Goal: Information Seeking & Learning: Learn about a topic

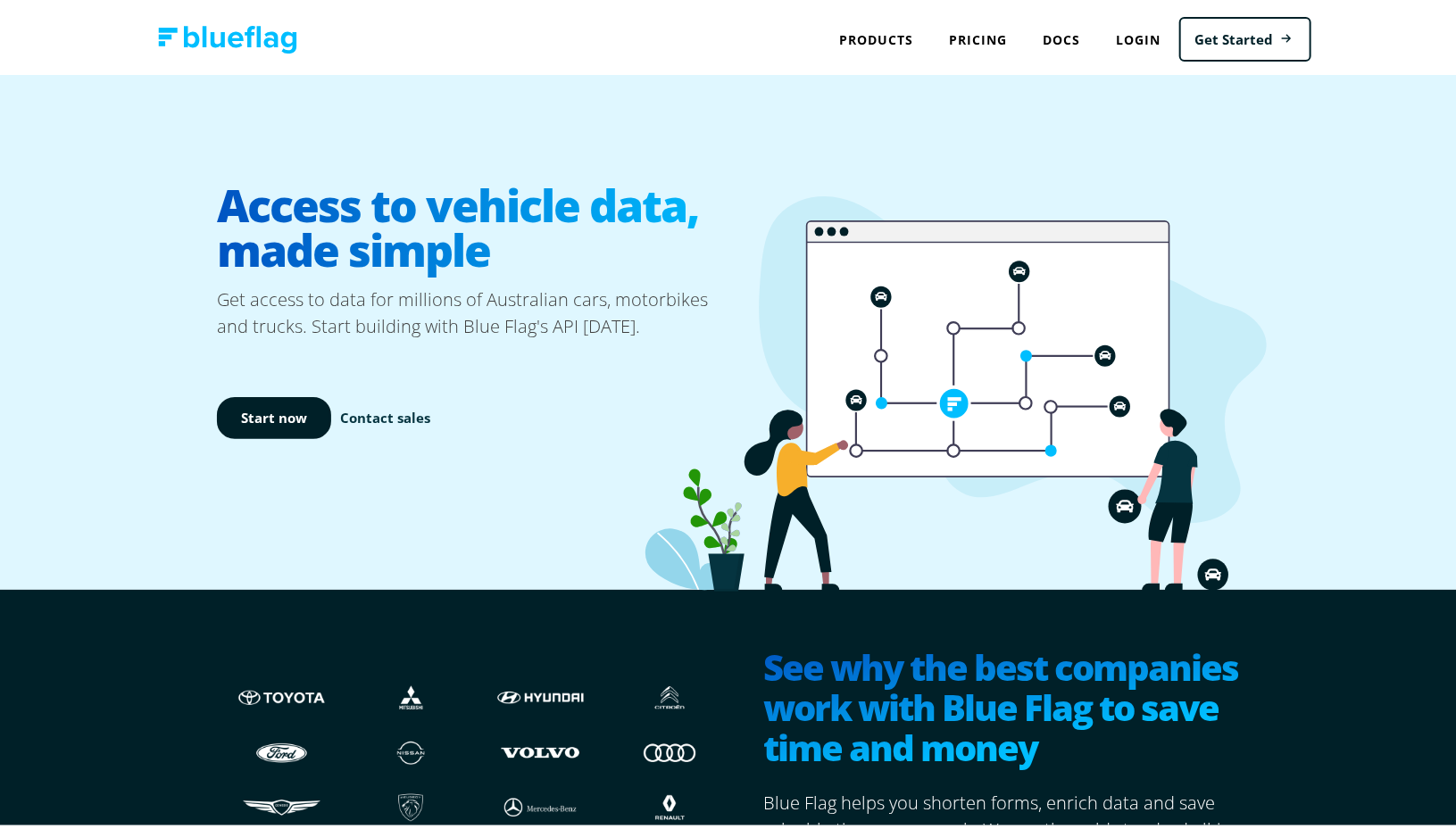
click at [384, 414] on link "Contact sales" at bounding box center [385, 414] width 90 height 20
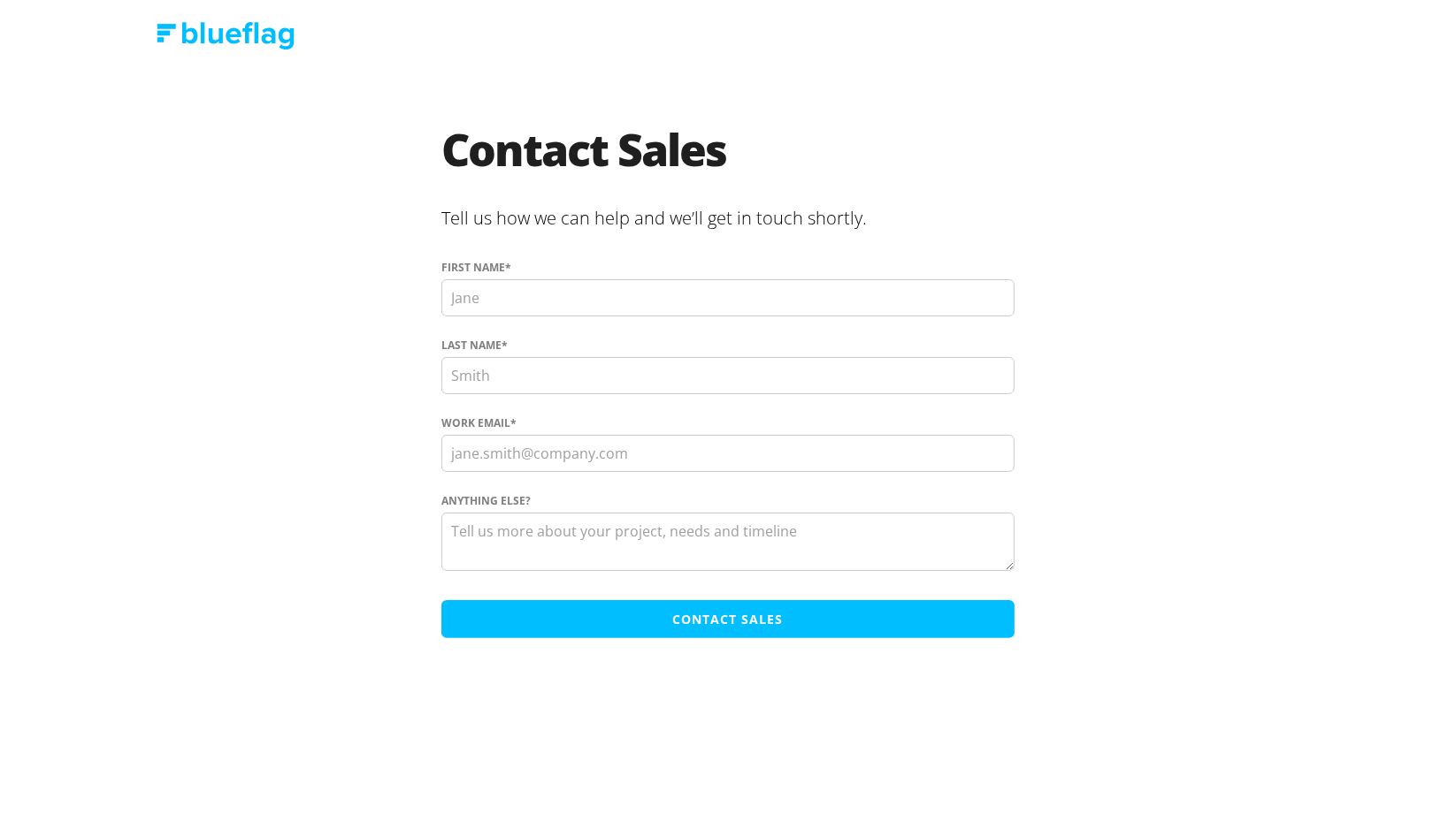
click at [266, 40] on img at bounding box center [225, 35] width 138 height 27
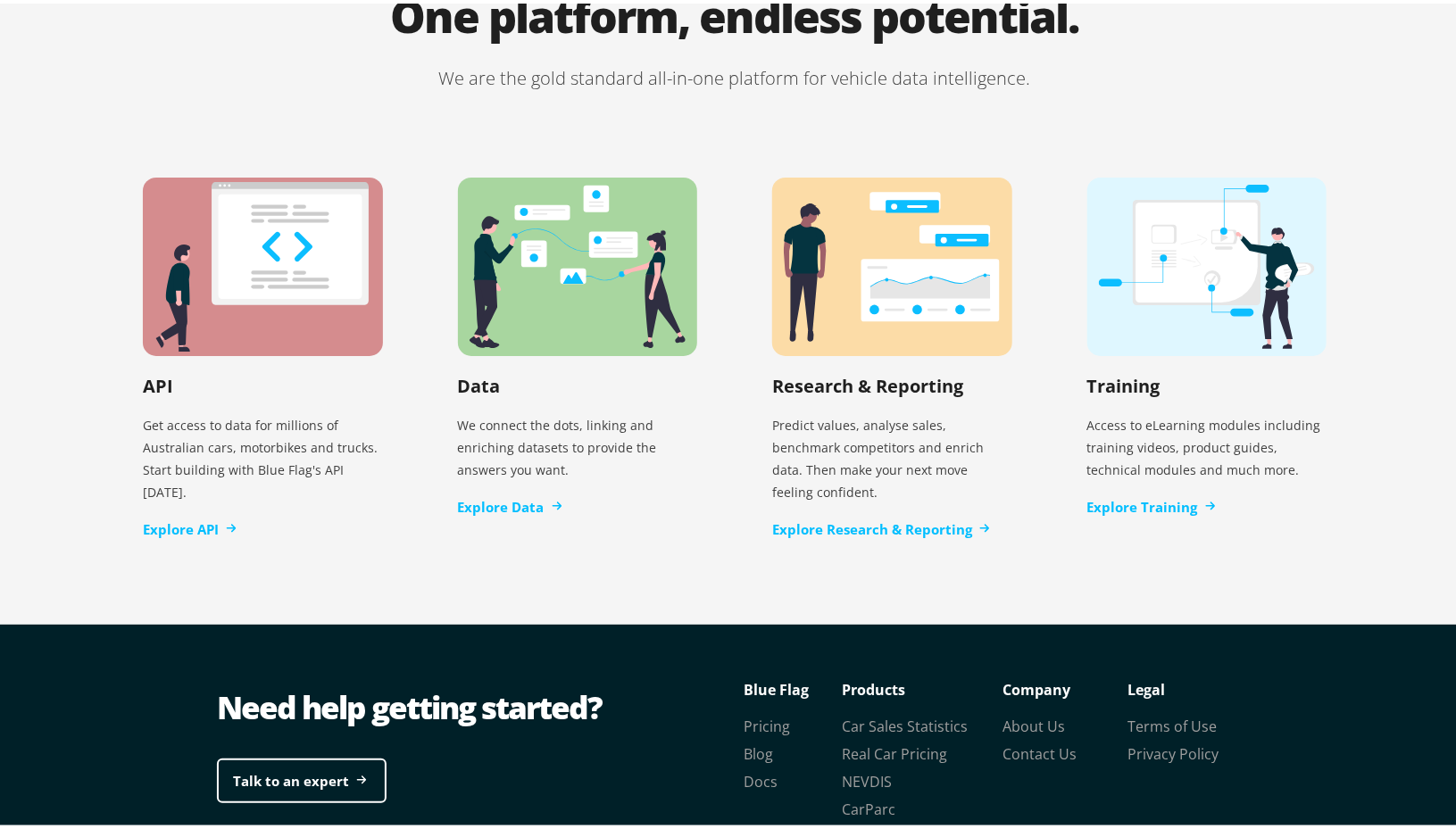
scroll to position [3629, 0]
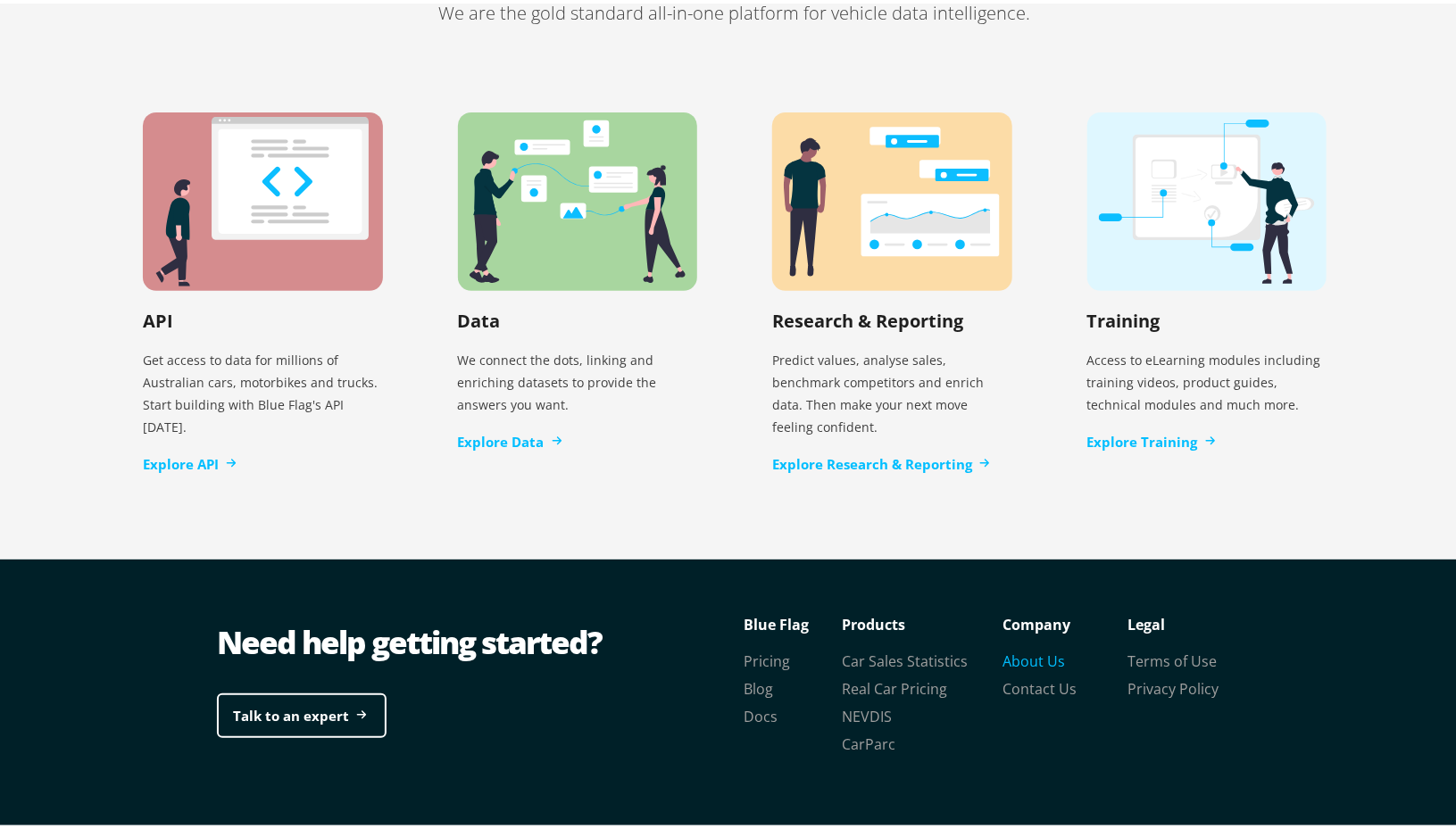
click at [1052, 648] on link "About Us" at bounding box center [1033, 658] width 62 height 20
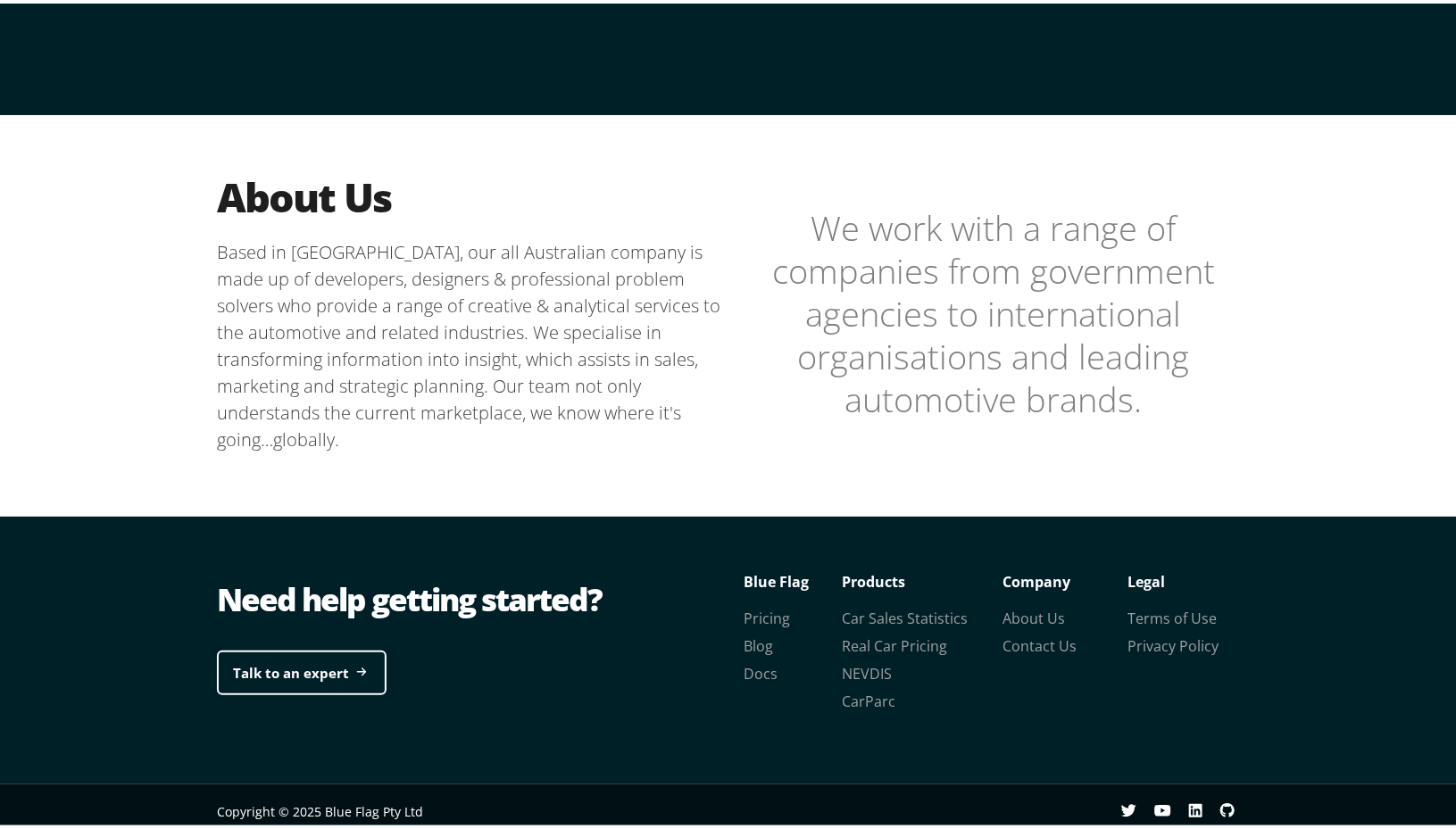
scroll to position [368, 0]
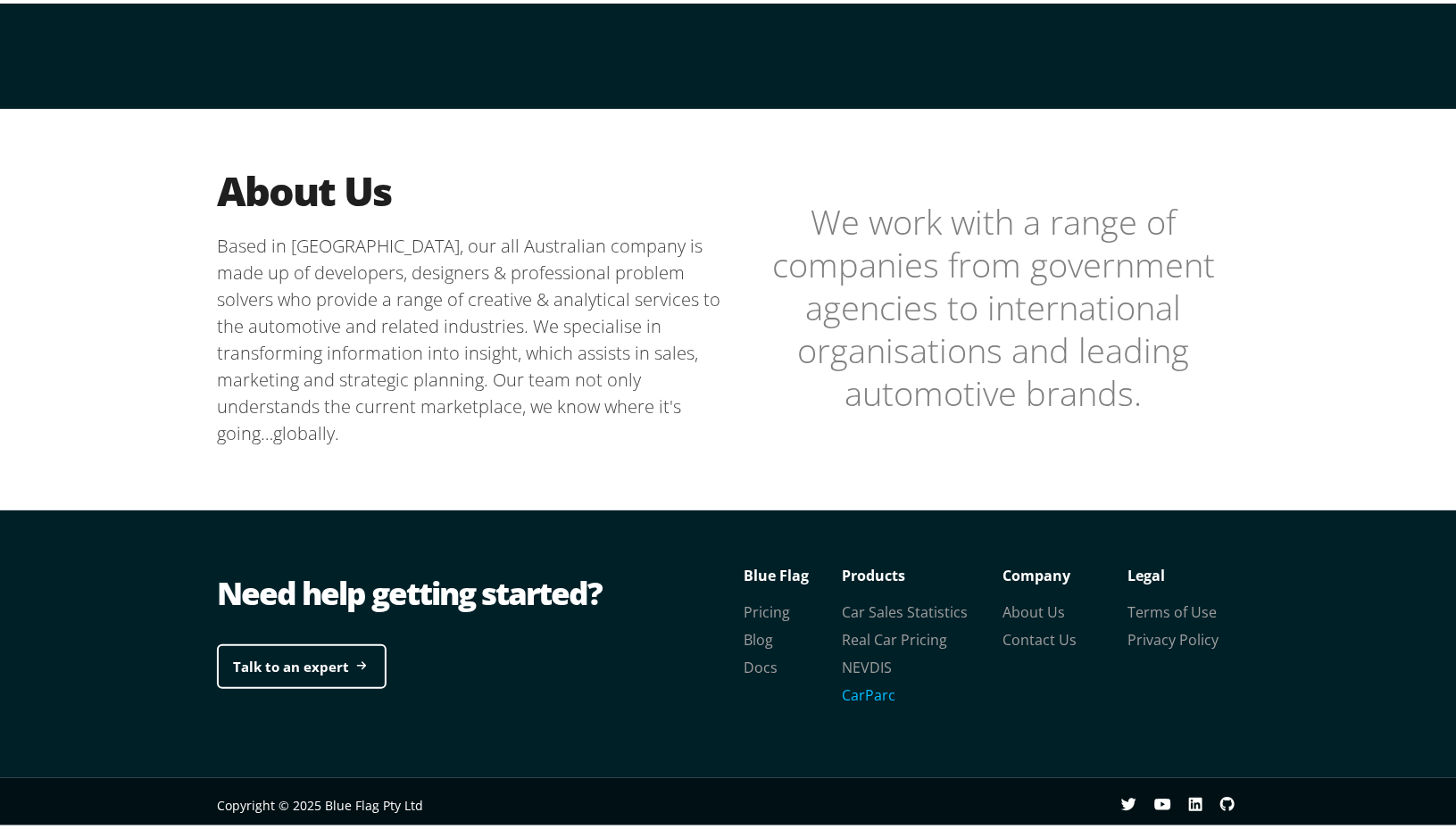
click at [862, 692] on link "CarParc" at bounding box center [868, 691] width 54 height 20
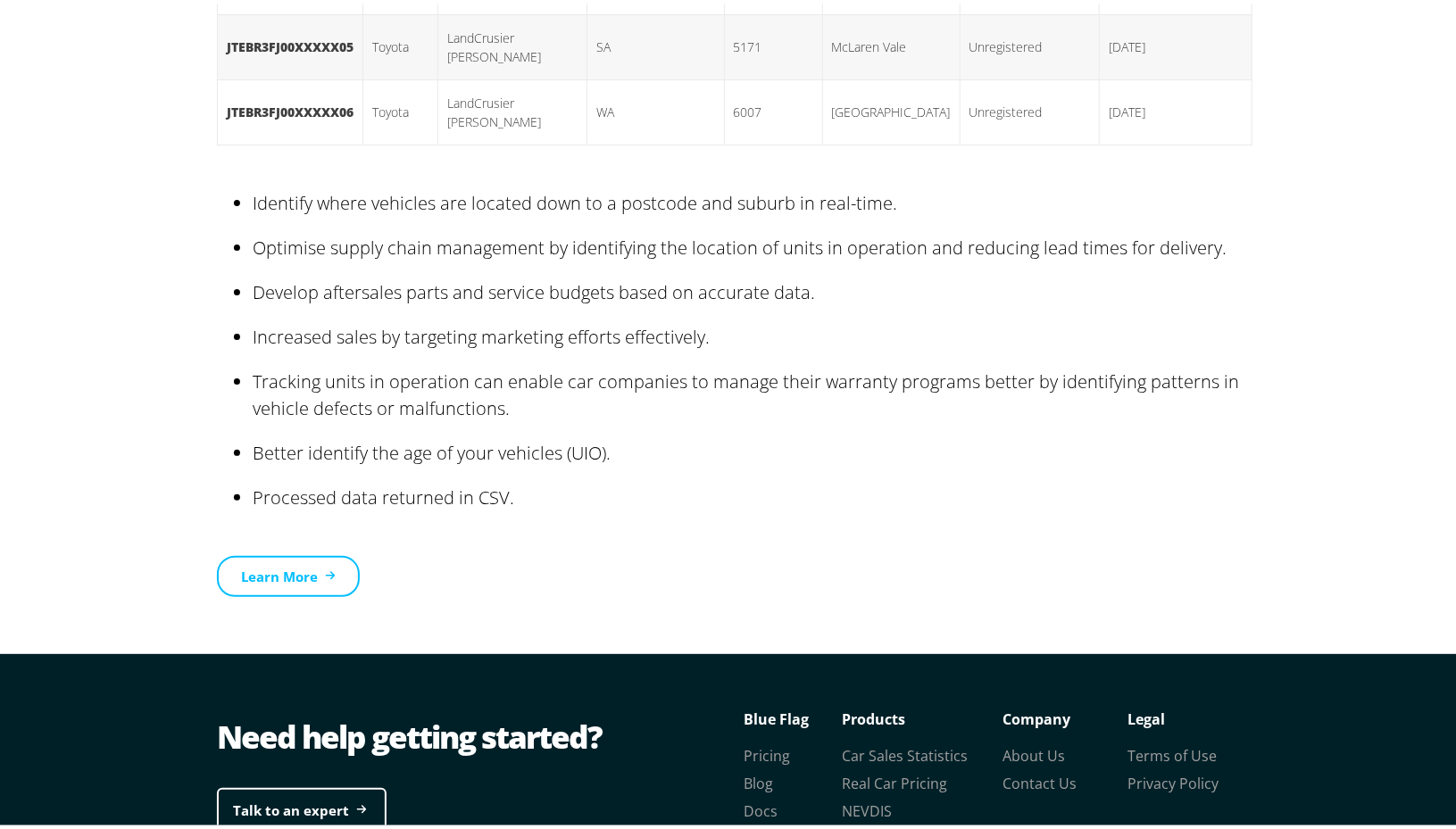
scroll to position [2859, 0]
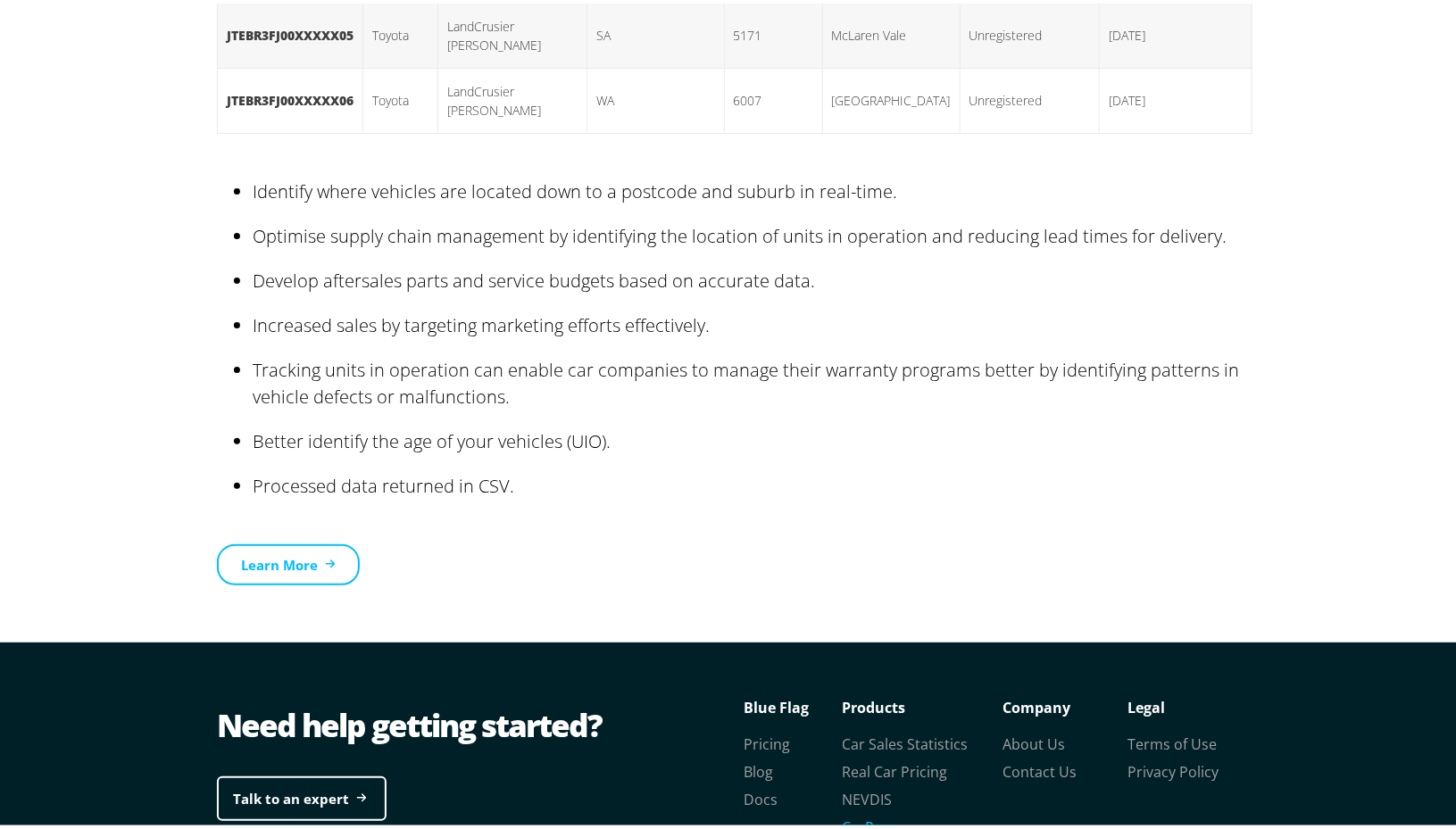
click at [872, 814] on link "CarParc" at bounding box center [868, 823] width 54 height 20
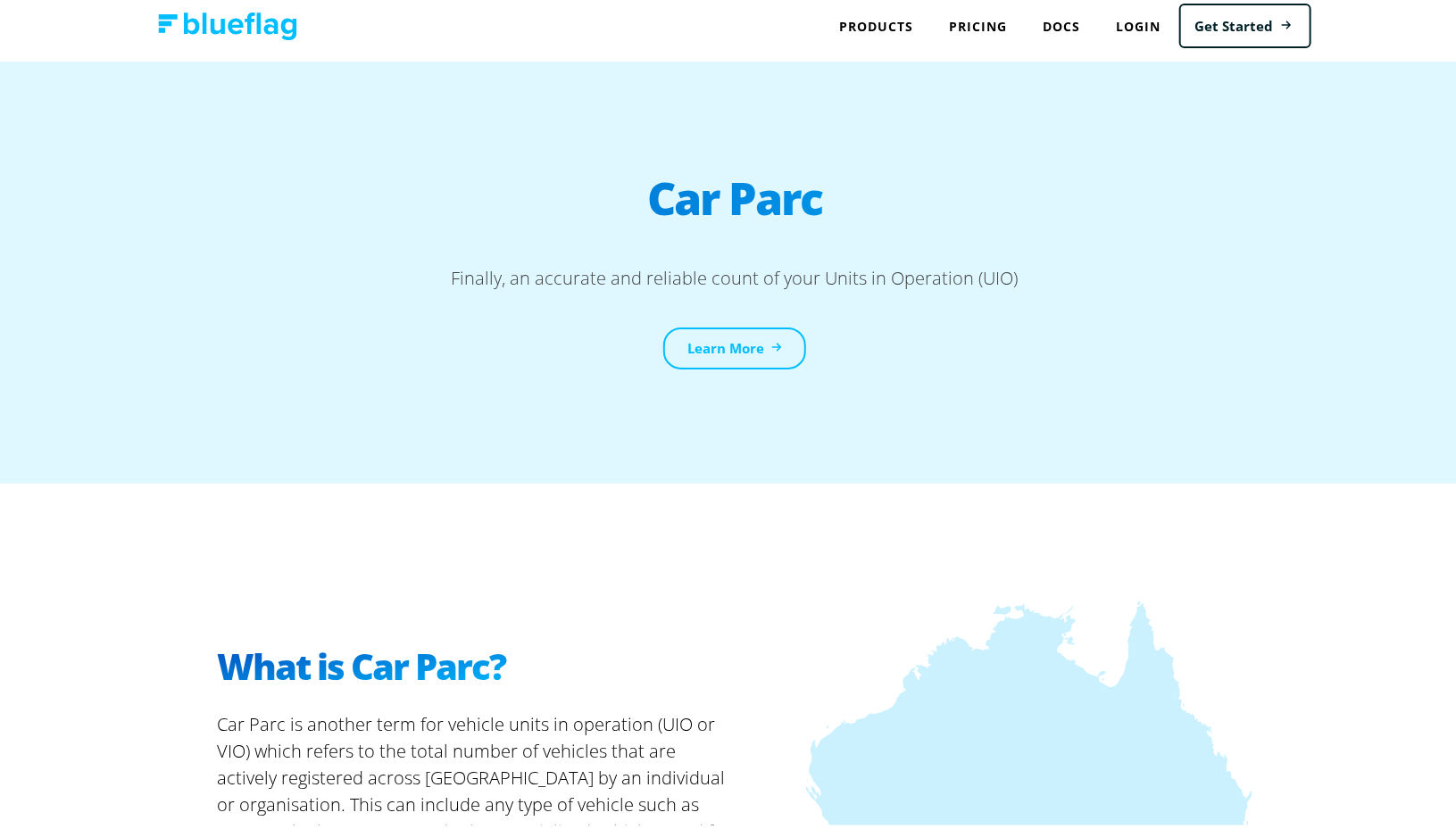
scroll to position [0, 0]
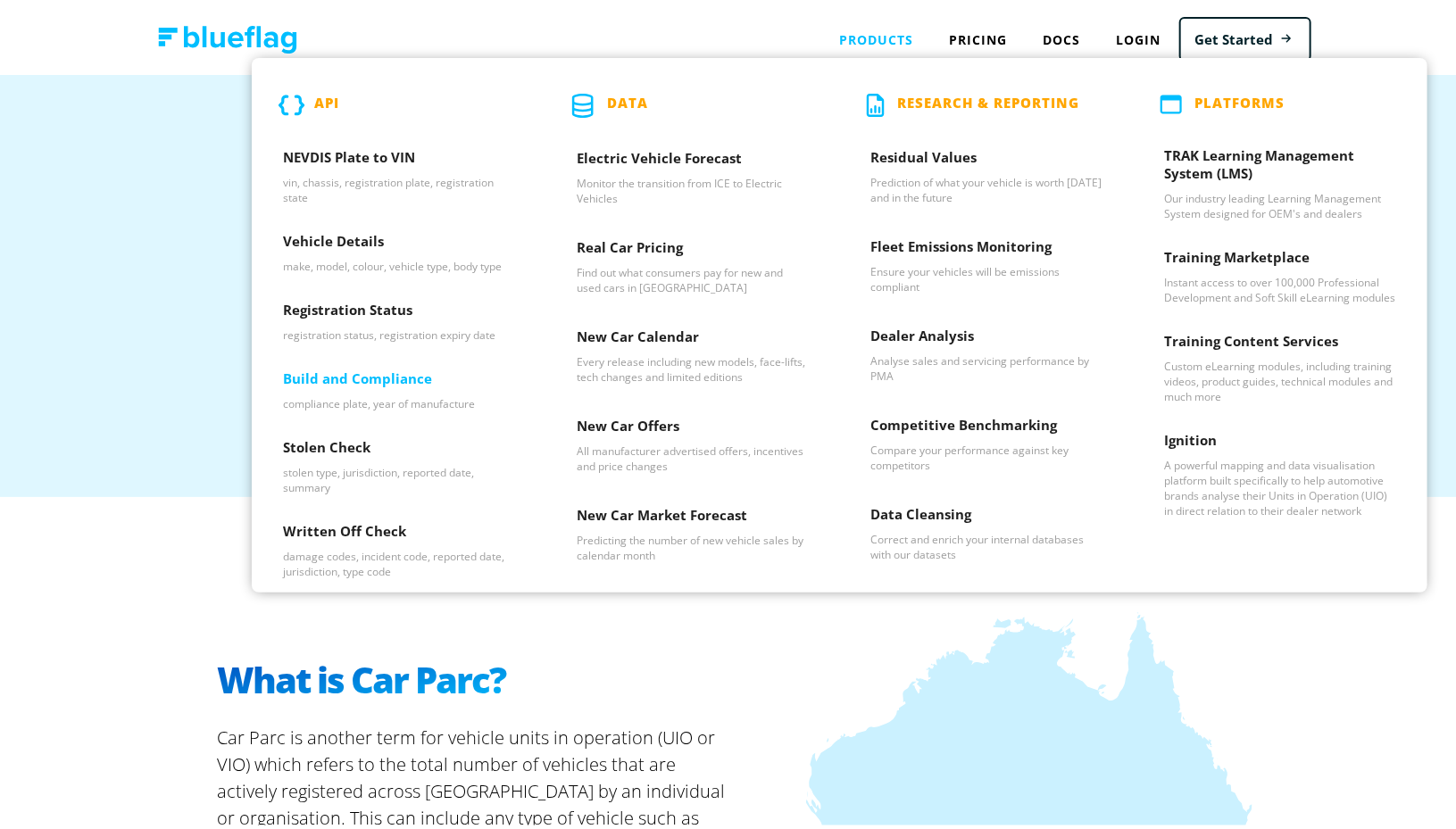
click at [375, 368] on h3 "Build and Compliance" at bounding box center [399, 379] width 232 height 27
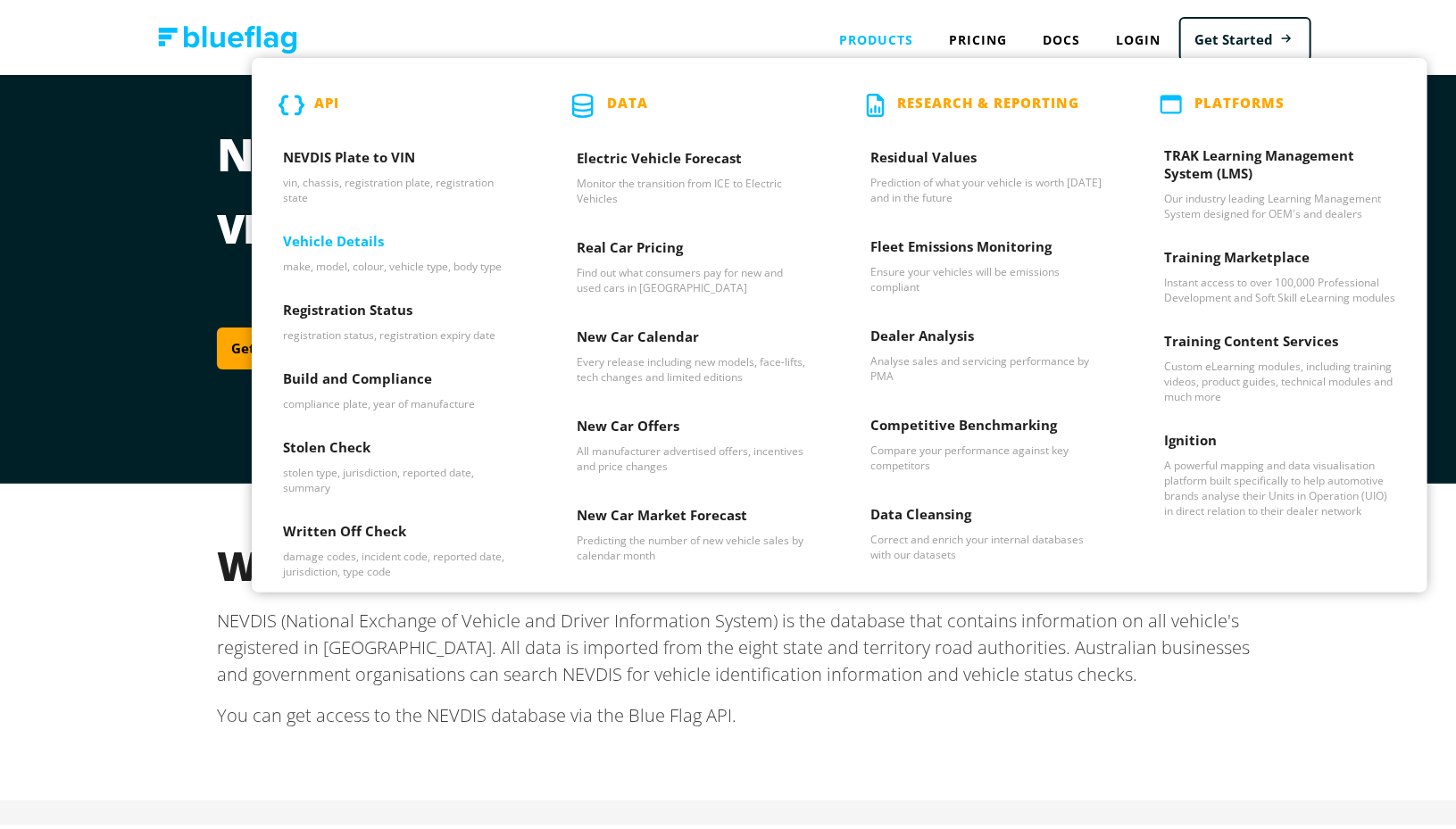
drag, startPoint x: 360, startPoint y: 229, endPoint x: 369, endPoint y: 223, distance: 10.8
click at [361, 229] on h3 "Vehicle Details" at bounding box center [399, 242] width 232 height 27
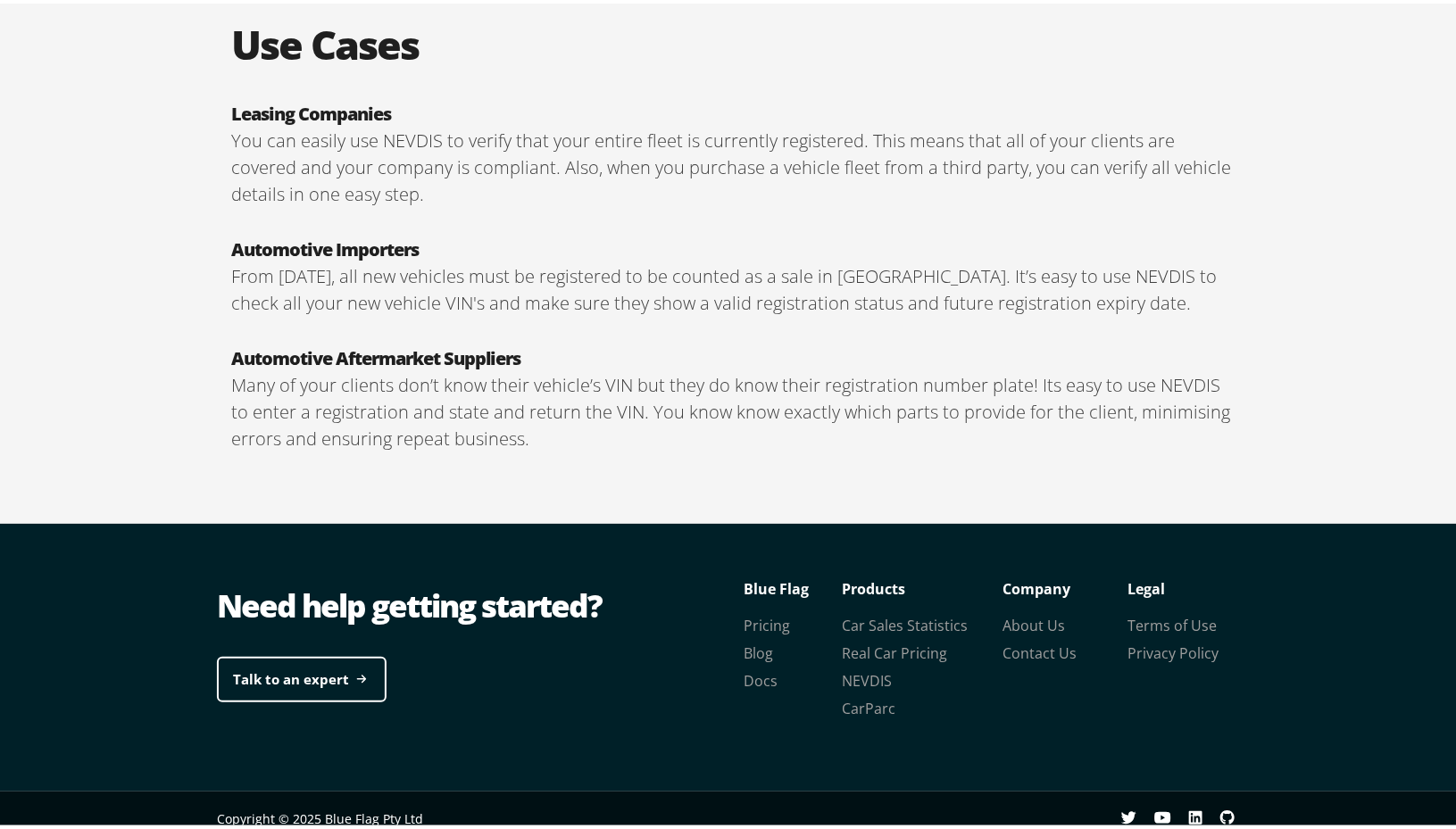
scroll to position [3015, 0]
